Goal: Information Seeking & Learning: Learn about a topic

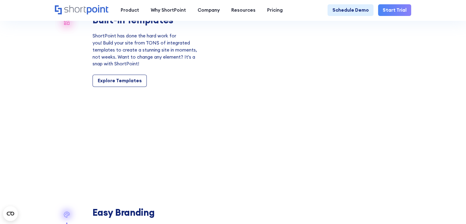
scroll to position [579, 0]
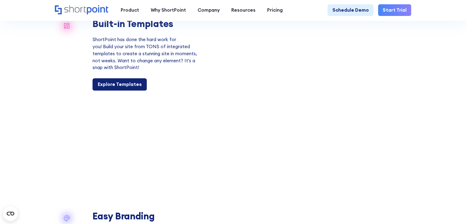
click at [130, 88] on div "Explore Templates" at bounding box center [120, 84] width 44 height 7
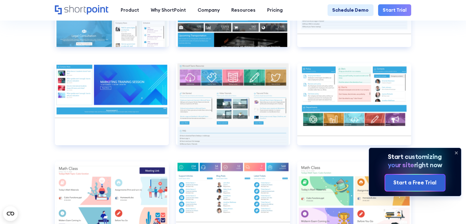
scroll to position [2970, 0]
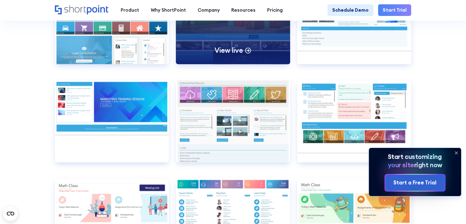
click at [241, 50] on div "View live" at bounding box center [233, 24] width 114 height 82
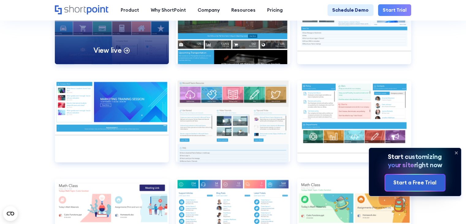
click at [86, 40] on div "View live" at bounding box center [112, 24] width 114 height 82
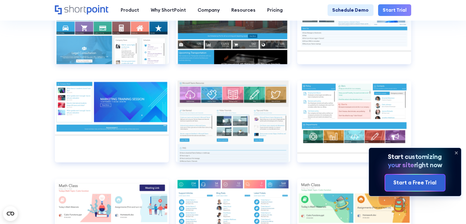
click at [457, 151] on icon at bounding box center [456, 152] width 2 height 2
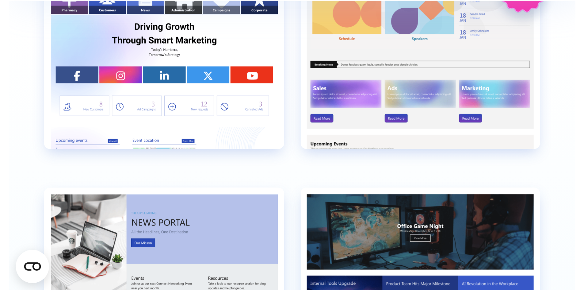
scroll to position [1774, 0]
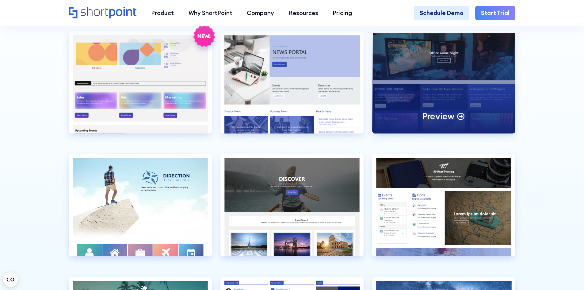
click at [419, 63] on div "Preview" at bounding box center [443, 82] width 143 height 102
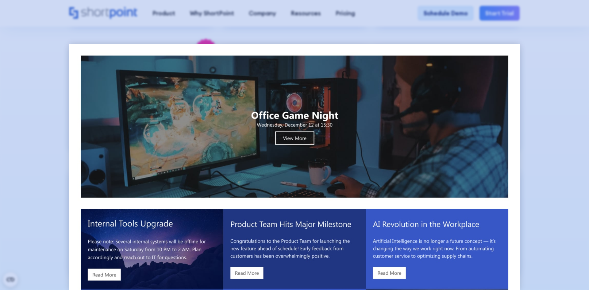
click at [466, 78] on div at bounding box center [294, 145] width 589 height 290
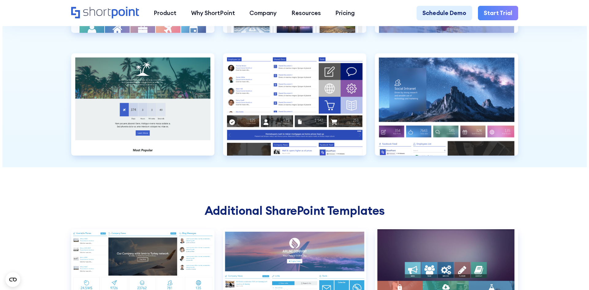
scroll to position [1990, 0]
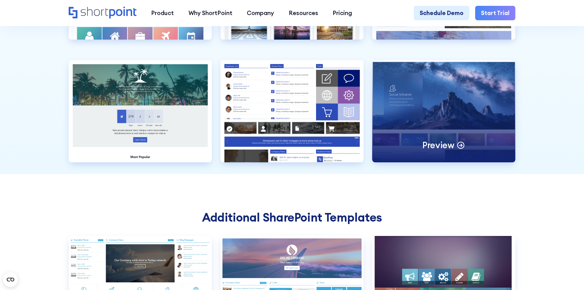
click at [434, 128] on div "Preview" at bounding box center [443, 111] width 143 height 102
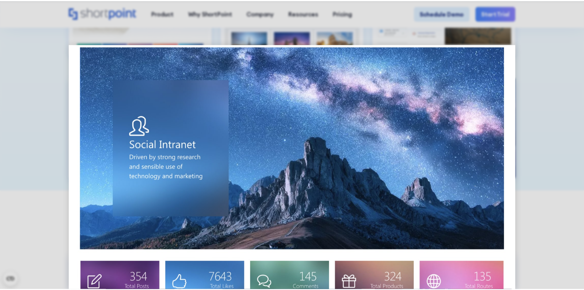
scroll to position [13, 0]
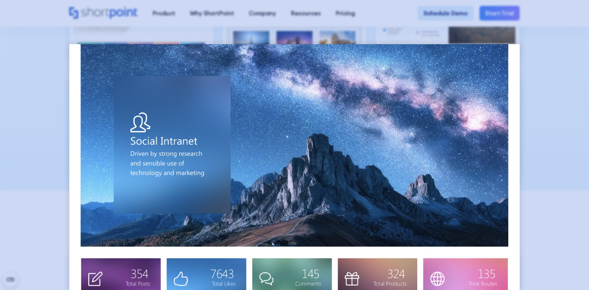
click at [47, 148] on div at bounding box center [294, 145] width 589 height 290
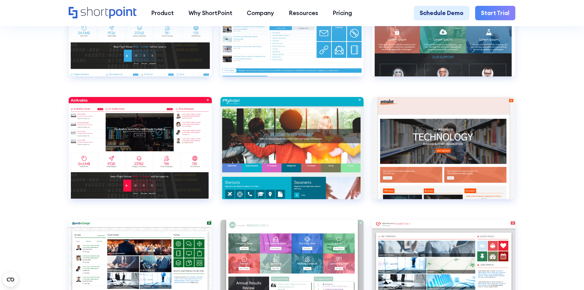
scroll to position [2258, 0]
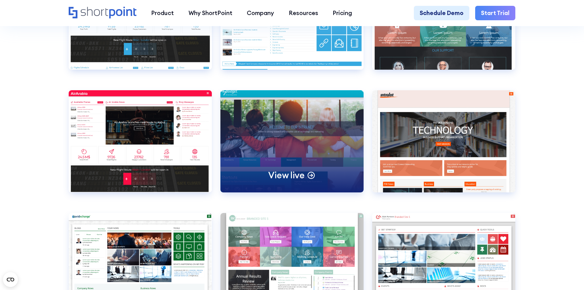
click at [319, 162] on div "View live" at bounding box center [291, 141] width 143 height 102
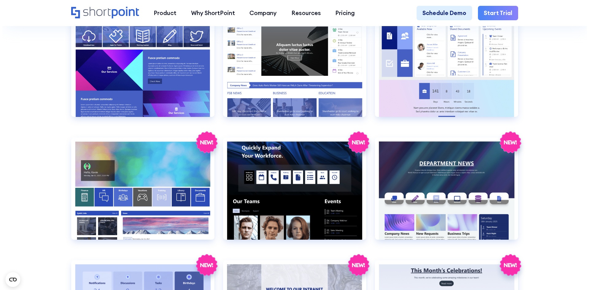
scroll to position [1061, 0]
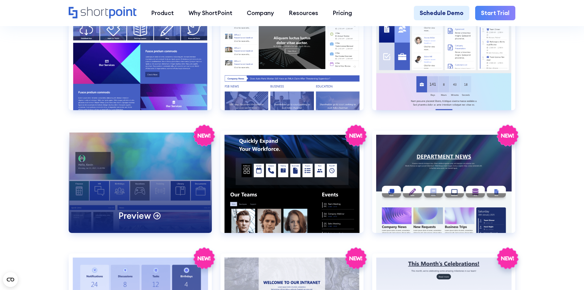
click at [184, 179] on div "Preview" at bounding box center [140, 182] width 143 height 102
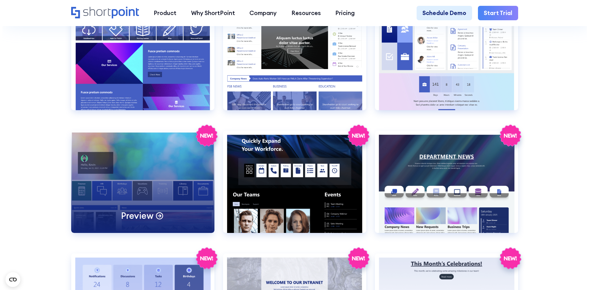
scroll to position [0, 0]
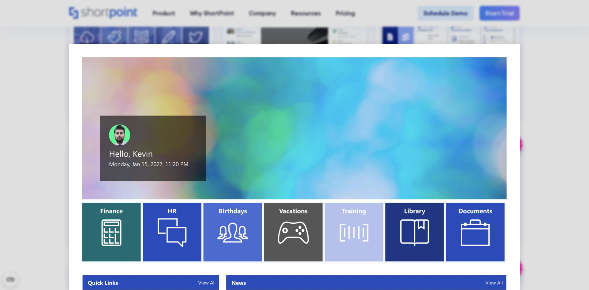
drag, startPoint x: 518, startPoint y: 111, endPoint x: 469, endPoint y: 92, distance: 52.4
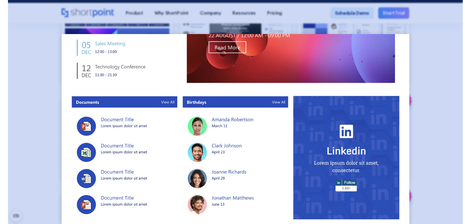
scroll to position [365, 0]
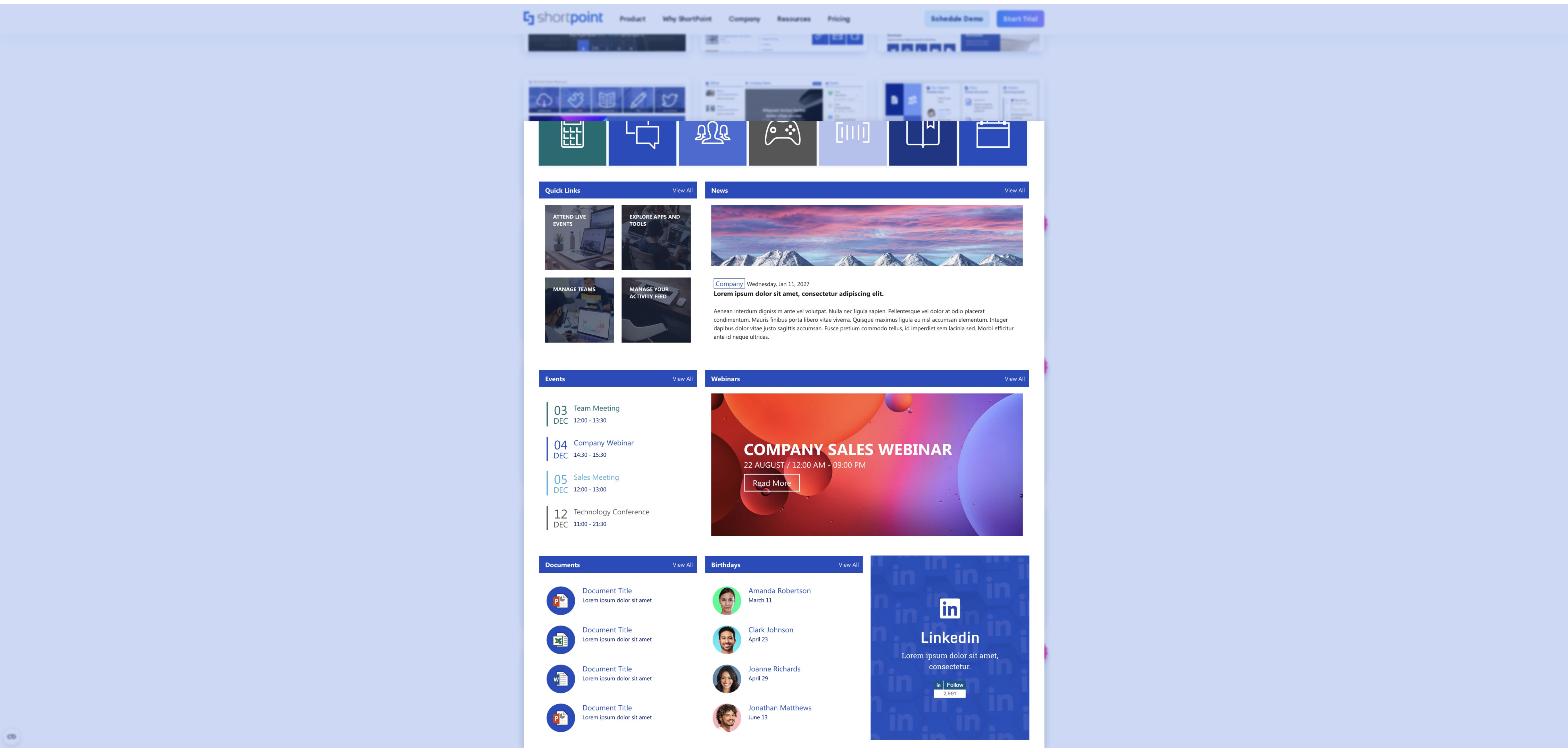
scroll to position [0, 0]
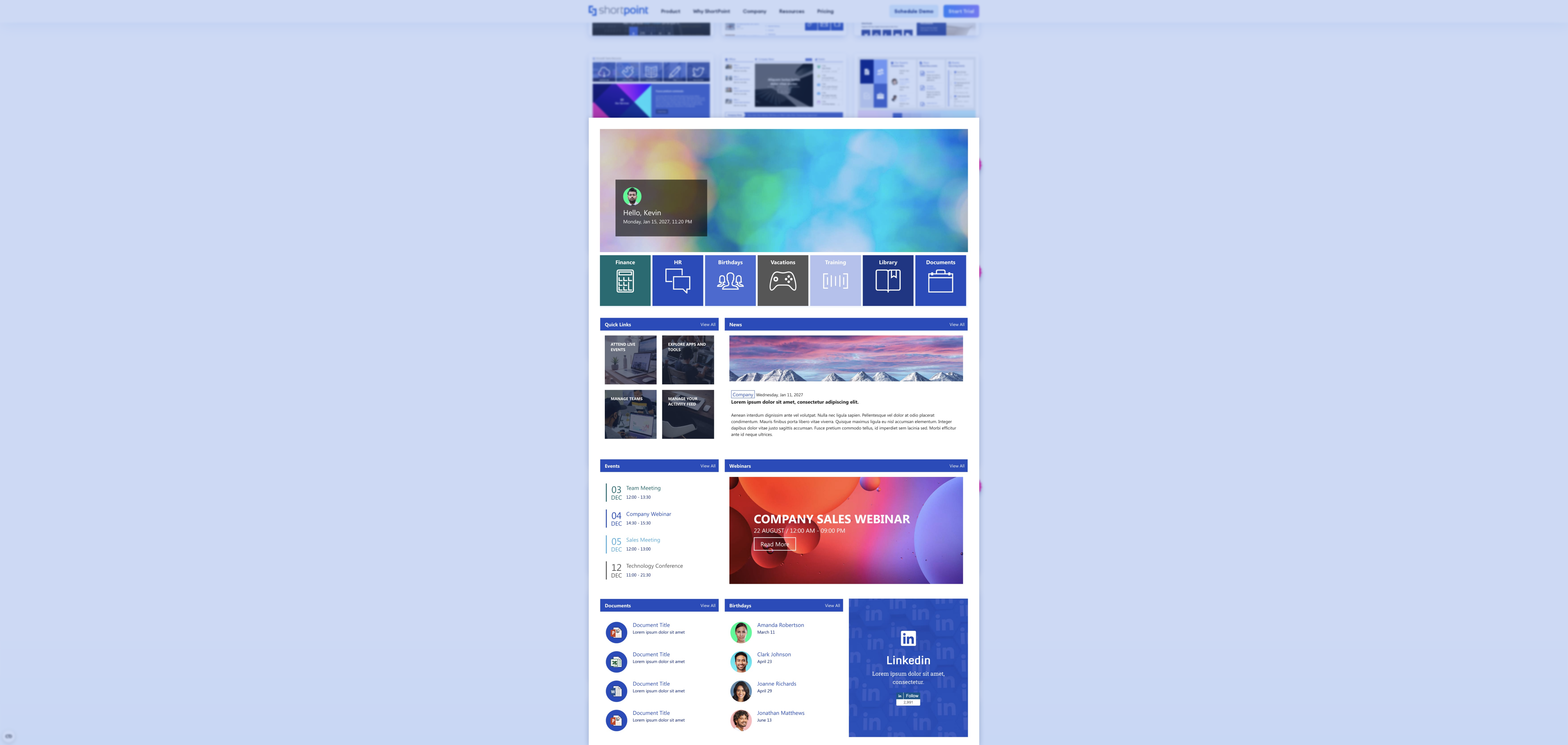
click at [0, 186] on div at bounding box center [784, 372] width 1568 height 745
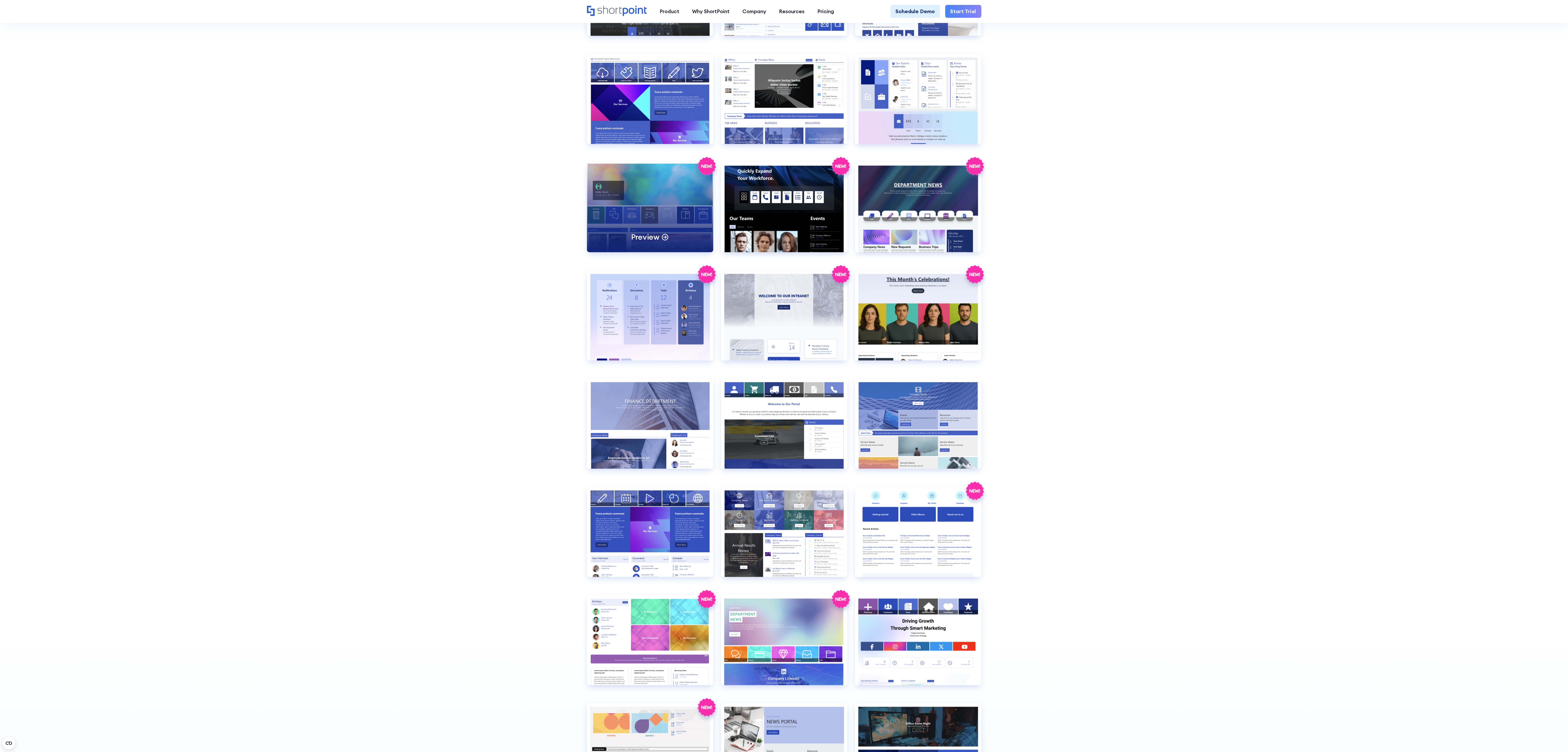
click at [392, 188] on div "Preview" at bounding box center [650, 207] width 126 height 90
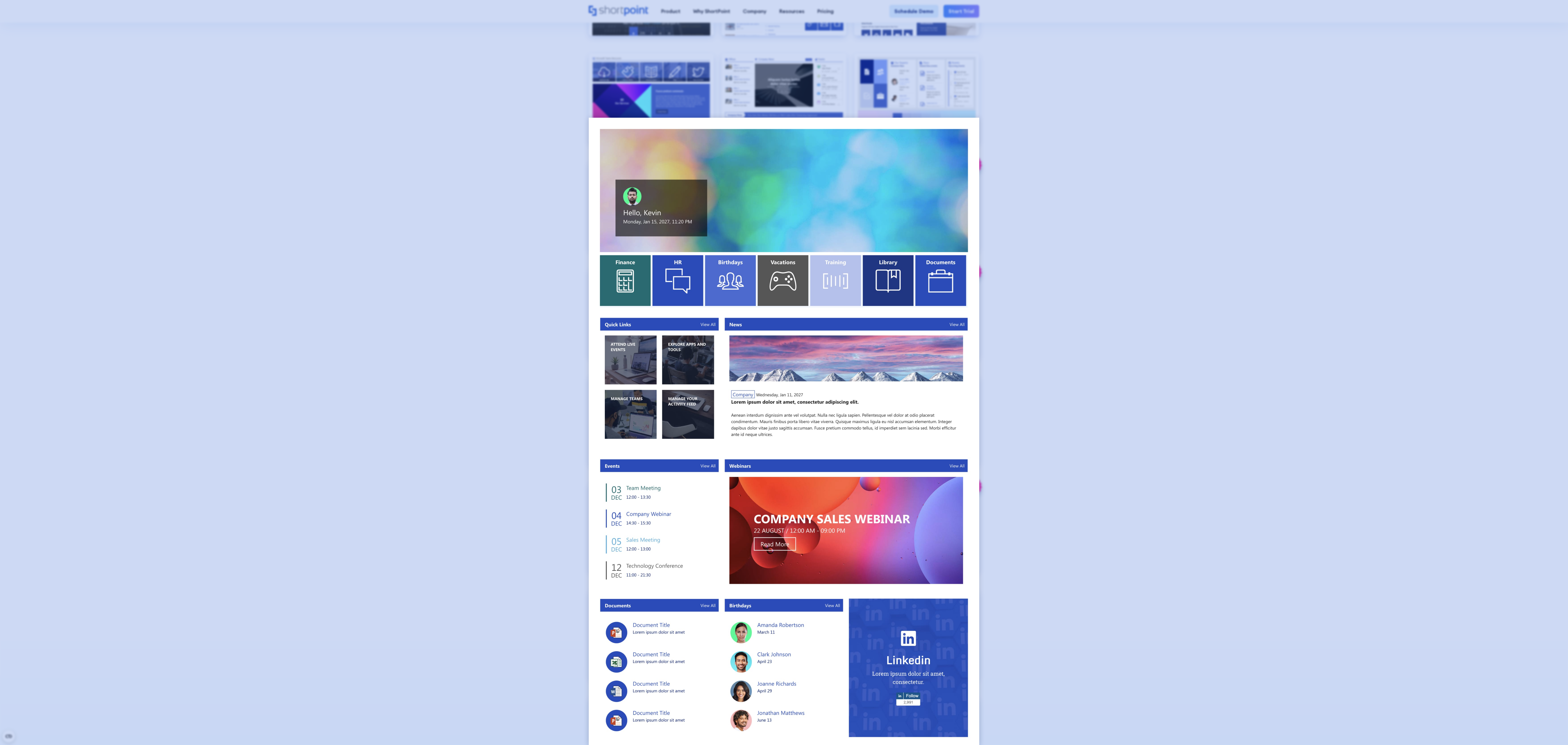
click at [388, 186] on div at bounding box center [784, 372] width 1568 height 745
